Goal: Navigation & Orientation: Find specific page/section

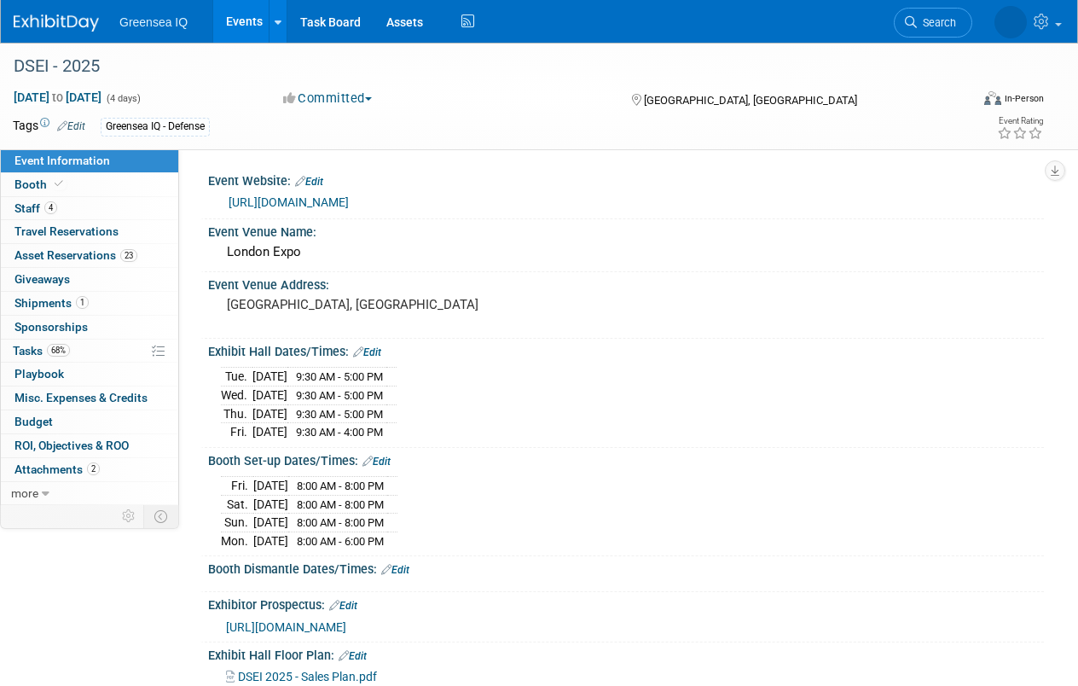
click at [251, 20] on link "Events" at bounding box center [244, 21] width 62 height 43
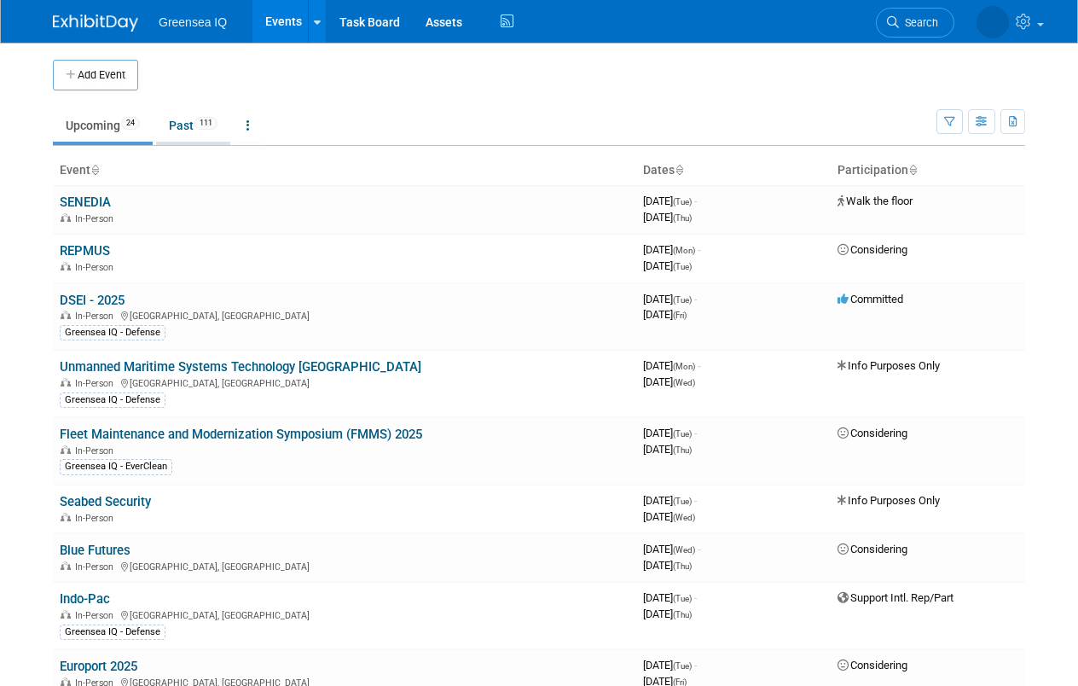
click at [189, 125] on link "Past 111" at bounding box center [193, 125] width 74 height 32
